Goal: Obtain resource: Download file/media

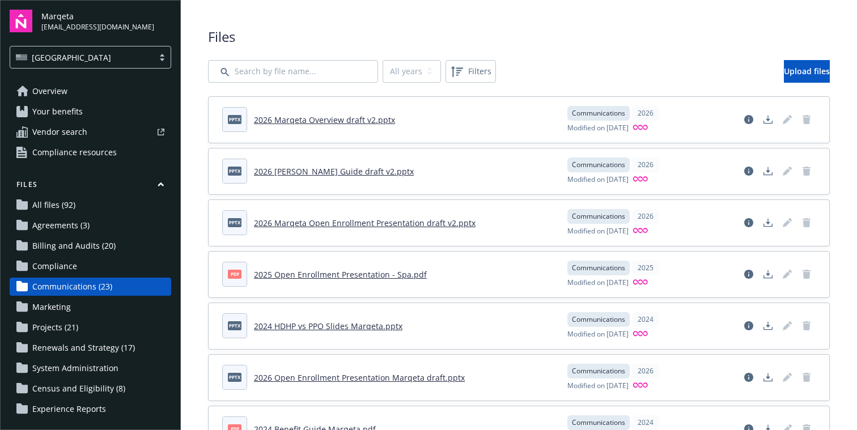
scroll to position [71, 0]
click at [42, 115] on span "Your benefits" at bounding box center [57, 112] width 50 height 18
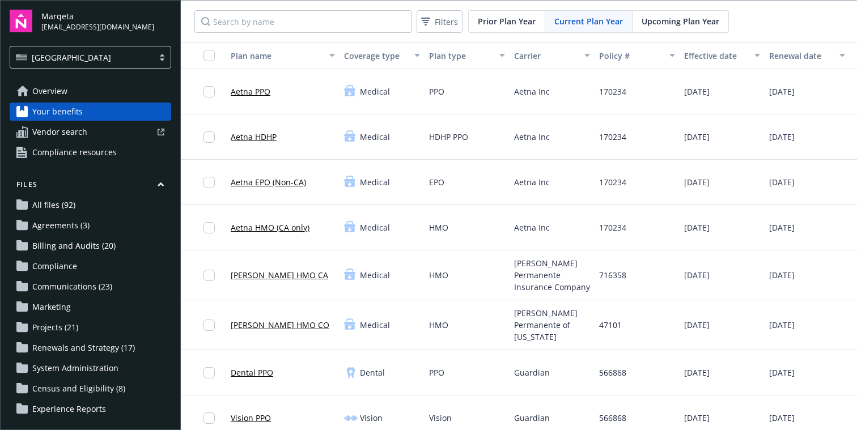
click at [672, 24] on span "Upcoming Plan Year" at bounding box center [681, 21] width 78 height 12
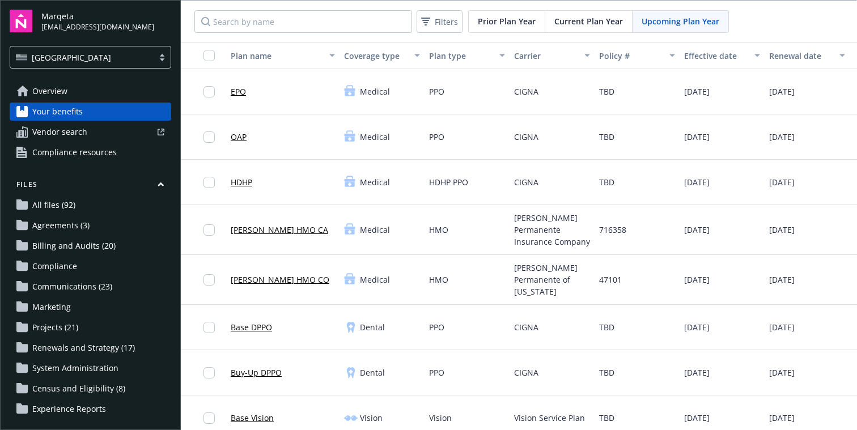
click at [251, 321] on link "Base DPPO" at bounding box center [251, 327] width 41 height 12
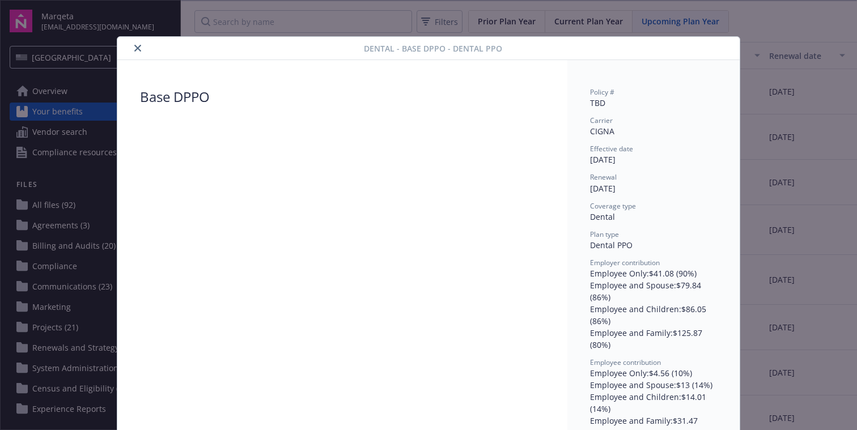
click at [132, 52] on button "close" at bounding box center [138, 48] width 14 height 14
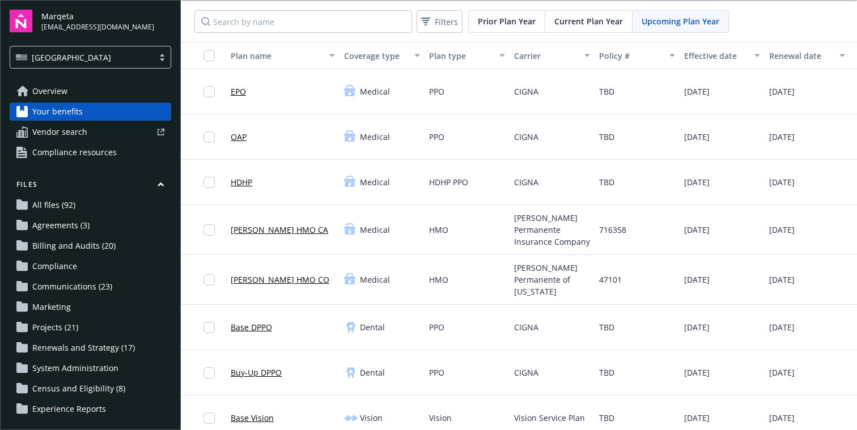
click at [242, 91] on link "EPO" at bounding box center [238, 92] width 15 height 12
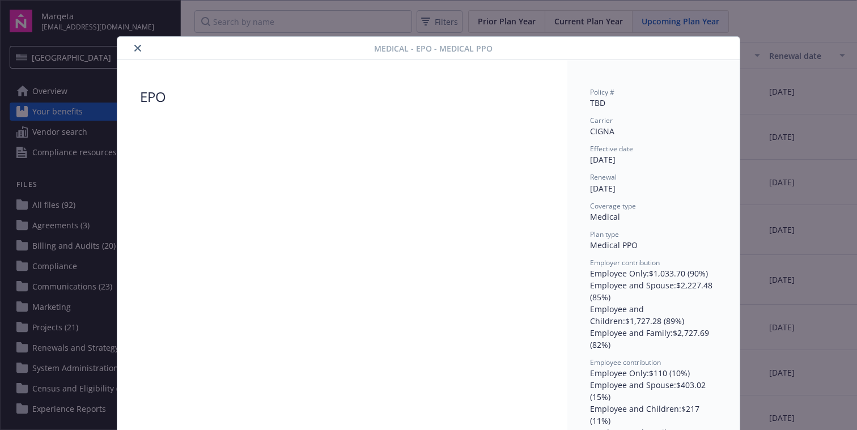
click at [136, 49] on icon "close" at bounding box center [137, 48] width 7 height 7
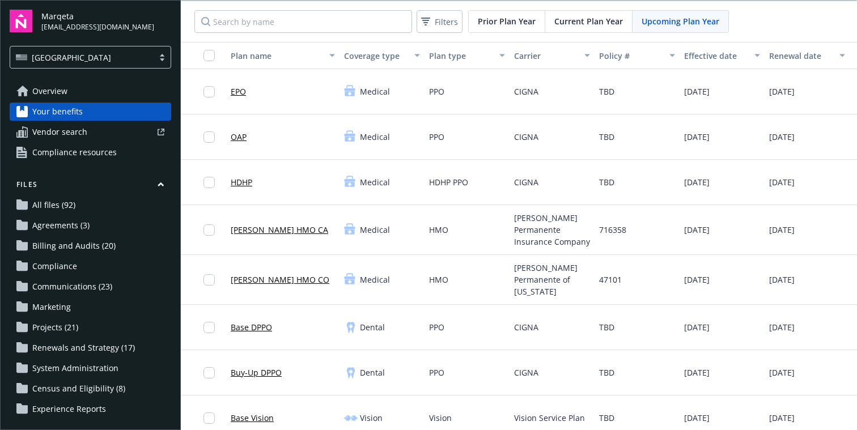
click at [364, 93] on span "Medical" at bounding box center [375, 92] width 30 height 12
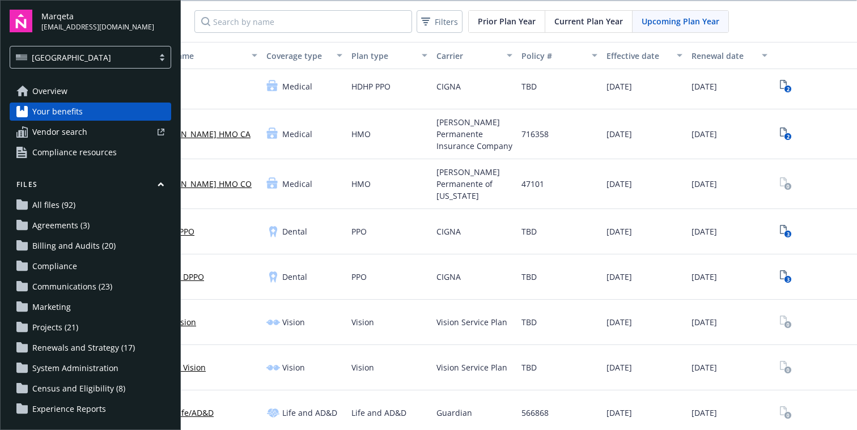
scroll to position [97, 78]
click at [785, 224] on icon "3" at bounding box center [786, 230] width 12 height 13
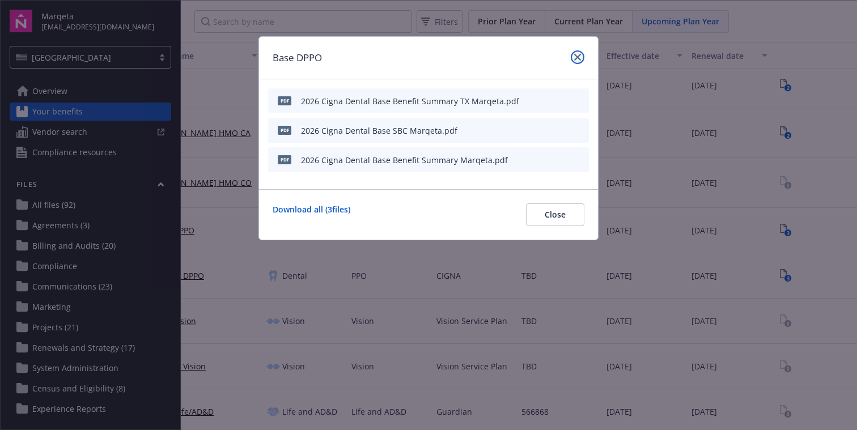
click at [574, 61] on link "close" at bounding box center [578, 57] width 14 height 14
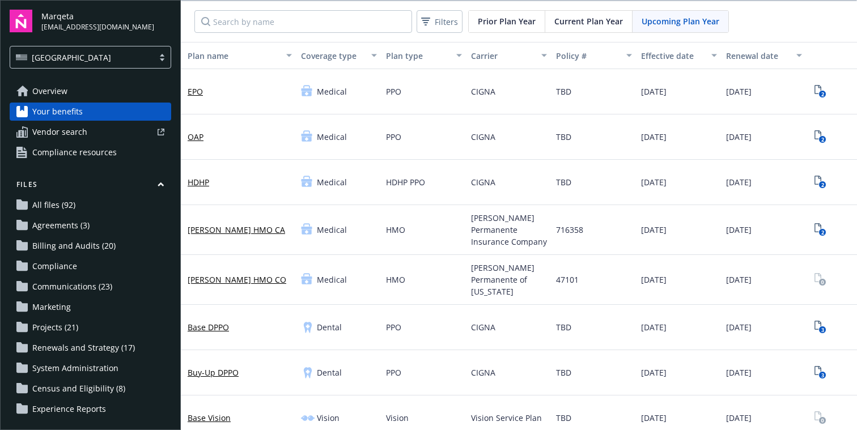
scroll to position [0, 44]
click at [819, 91] on rect "View Plan Documents" at bounding box center [821, 94] width 7 height 7
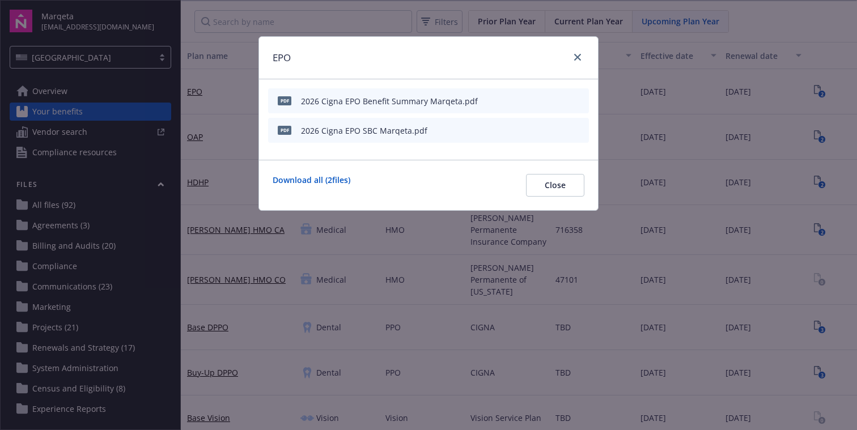
click at [379, 102] on div "2026 Cigna EPO Benefit Summary Marqeta.pdf" at bounding box center [389, 101] width 177 height 12
click at [562, 99] on icon "download file" at bounding box center [559, 100] width 9 height 9
